Goal: Information Seeking & Learning: Learn about a topic

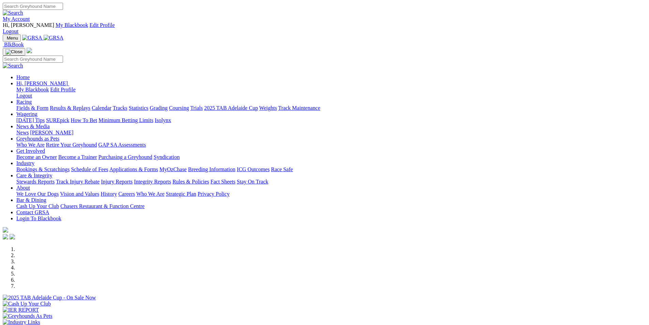
scroll to position [205, 0]
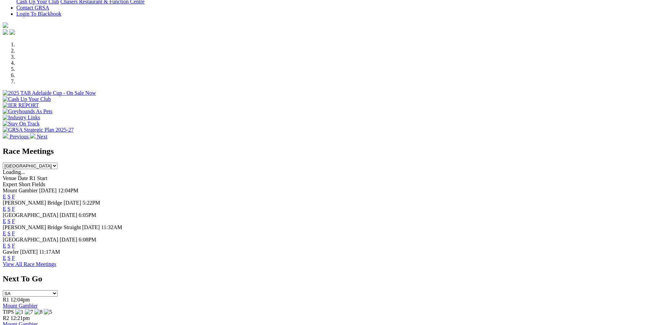
click at [15, 206] on link "F" at bounding box center [13, 209] width 3 height 6
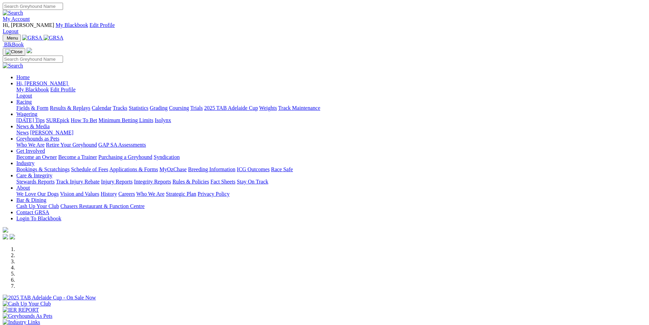
scroll to position [205, 0]
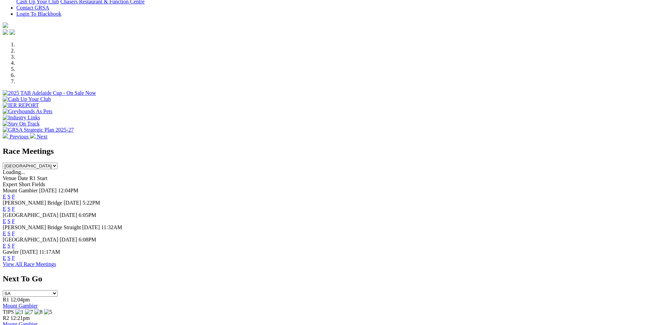
click at [15, 218] on link "F" at bounding box center [13, 221] width 3 height 6
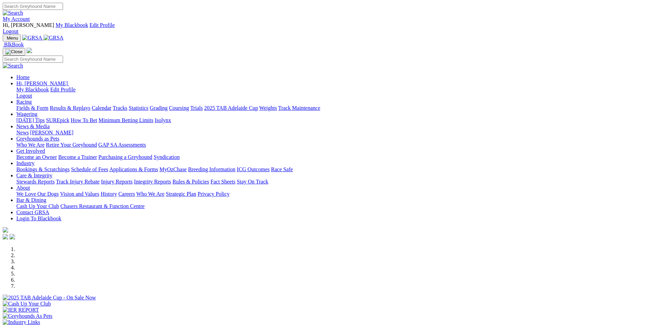
scroll to position [205, 0]
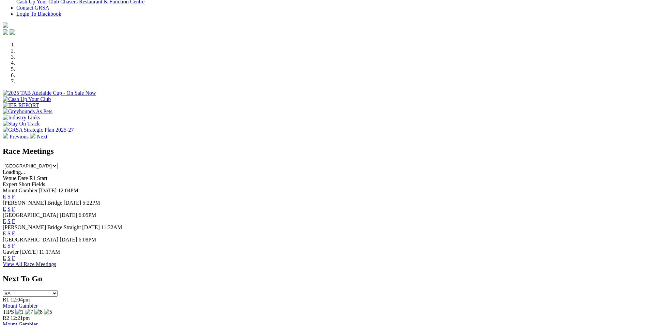
click at [15, 255] on link "F" at bounding box center [13, 258] width 3 height 6
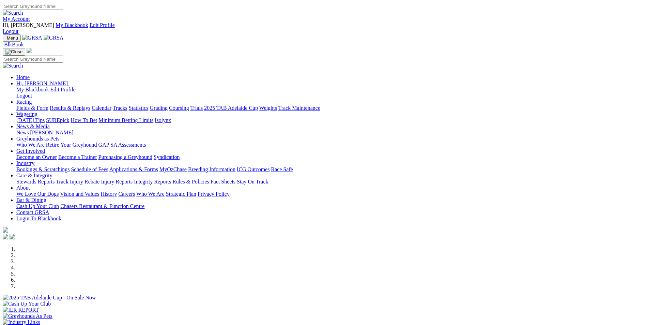
scroll to position [545, 0]
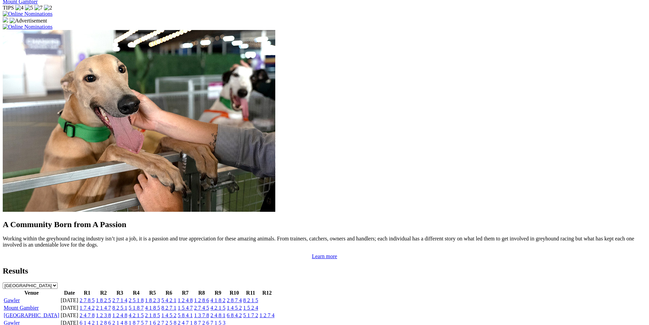
click at [20, 320] on link "Gawler" at bounding box center [12, 323] width 16 height 6
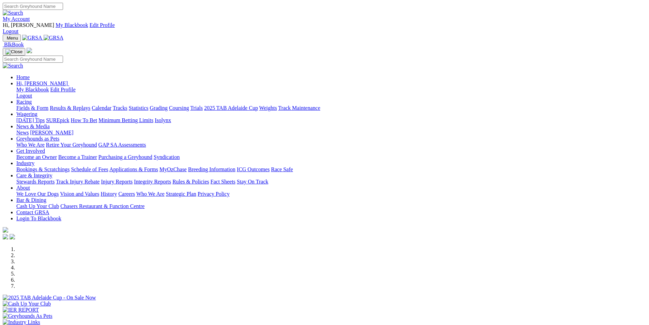
scroll to position [545, 0]
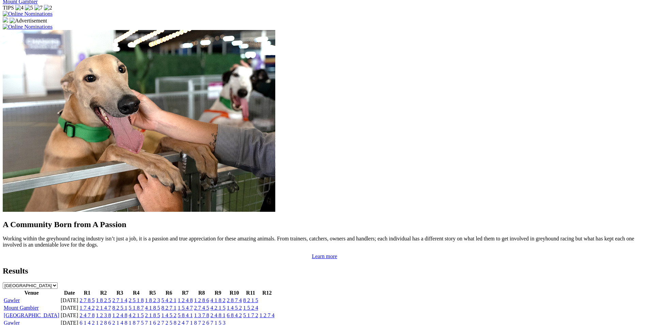
click at [20, 297] on link "Gawler" at bounding box center [12, 300] width 16 height 6
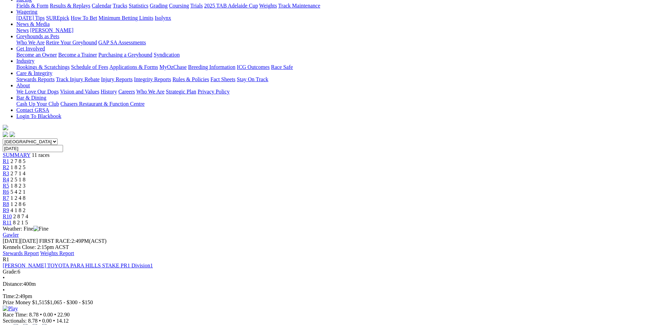
scroll to position [102, 0]
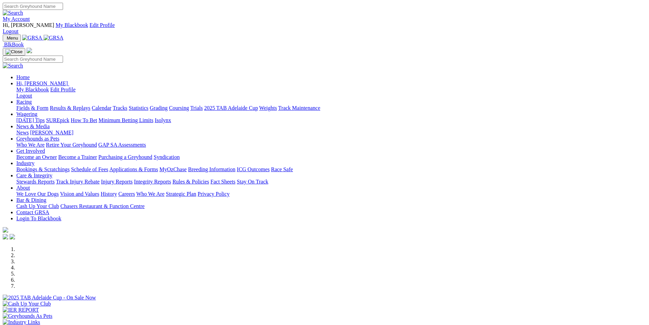
scroll to position [545, 0]
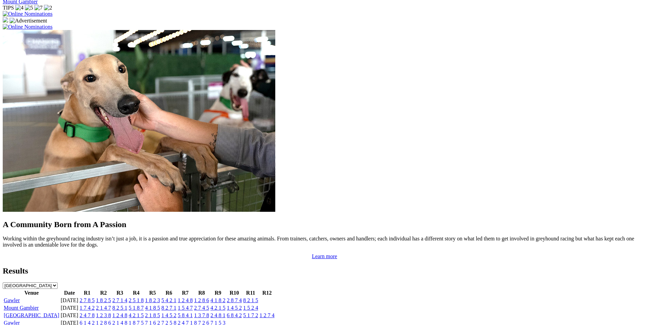
click at [39, 305] on link "Mount Gambier" at bounding box center [21, 308] width 35 height 6
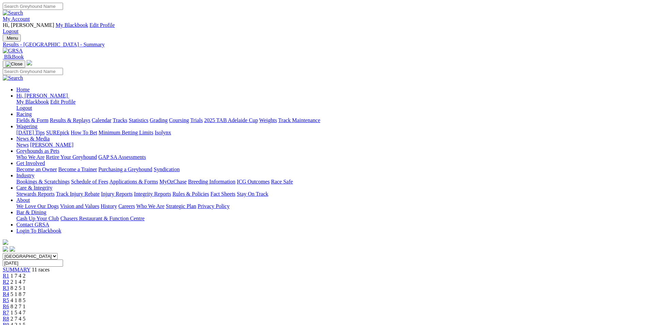
click at [171, 191] on link "Integrity Reports" at bounding box center [152, 194] width 37 height 6
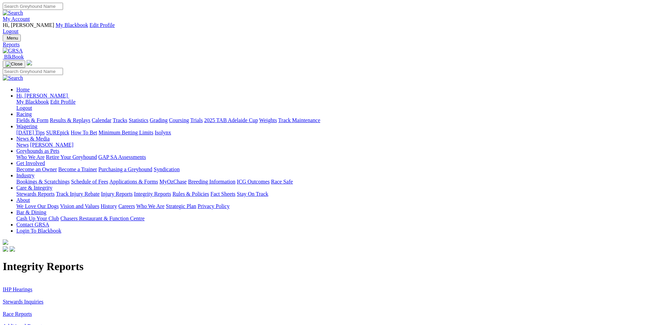
click at [44, 299] on link "Stewards Inquiries" at bounding box center [23, 302] width 41 height 6
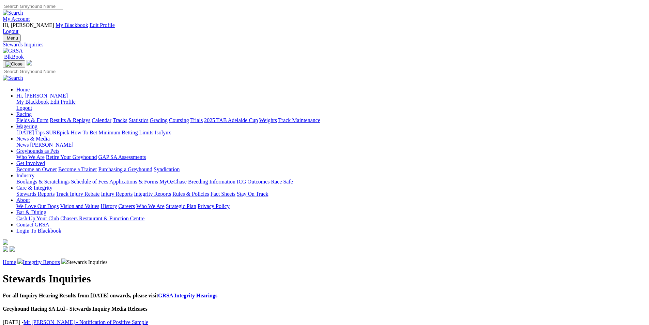
click at [148, 319] on link "Mr [PERSON_NAME] - Notification of Positive Sample" at bounding box center [86, 322] width 125 height 6
click at [217, 292] on link "GRSA Integrity Hearings" at bounding box center [187, 295] width 59 height 6
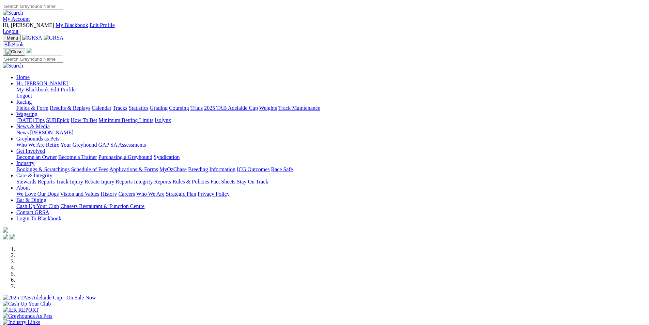
scroll to position [545, 0]
